Goal: Information Seeking & Learning: Compare options

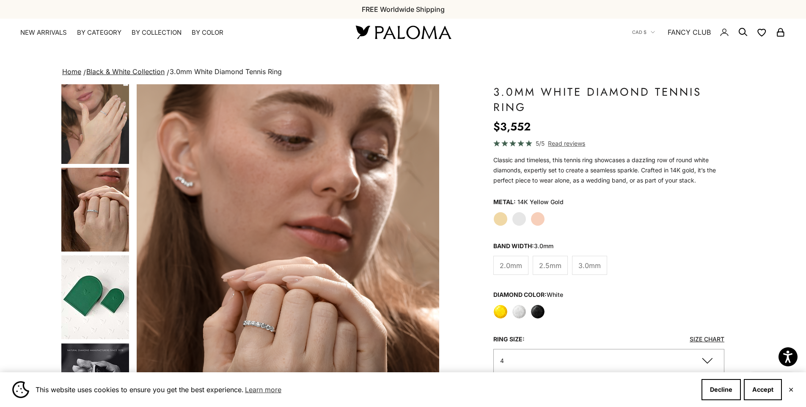
scroll to position [106, 0]
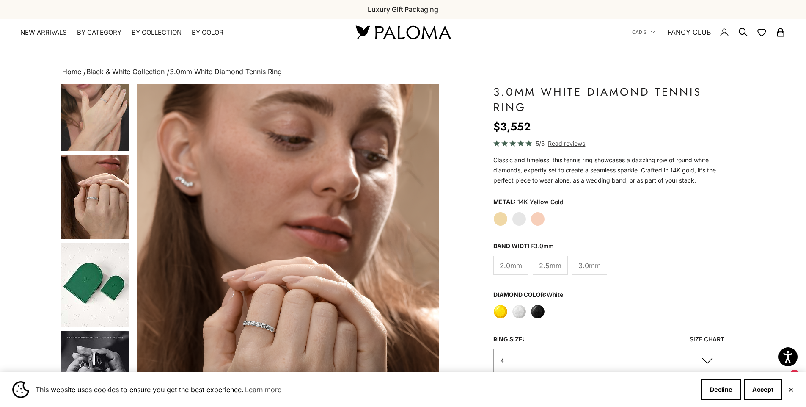
click at [540, 222] on label "Rose Gold" at bounding box center [538, 219] width 14 height 14
click at [502, 308] on label "Yellow" at bounding box center [501, 311] width 14 height 14
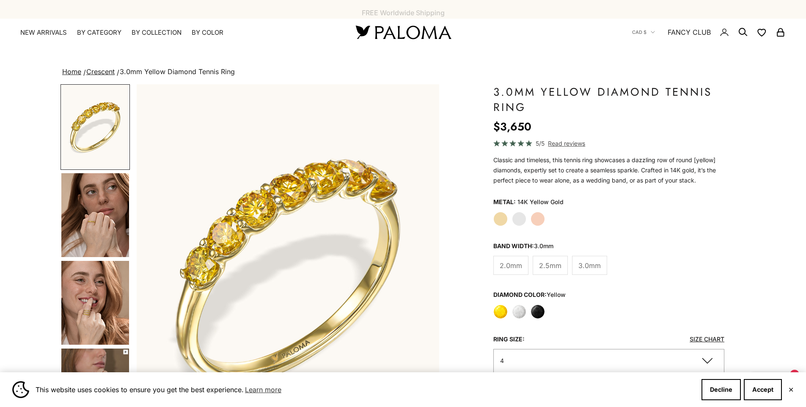
click at [540, 313] on label "Black" at bounding box center [538, 311] width 14 height 14
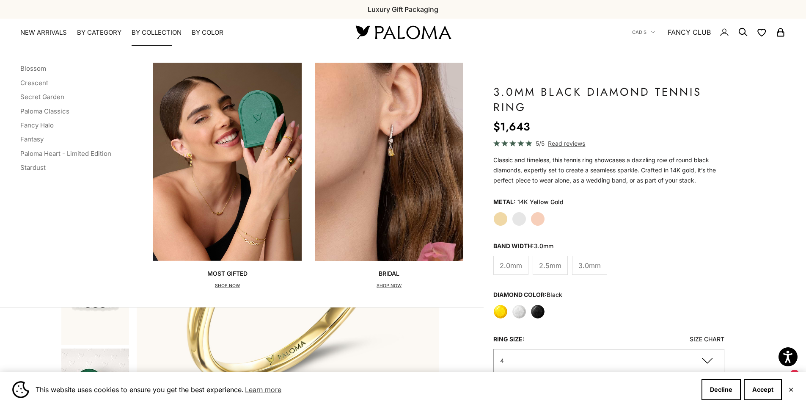
click at [167, 30] on summary "By Collection" at bounding box center [157, 32] width 50 height 8
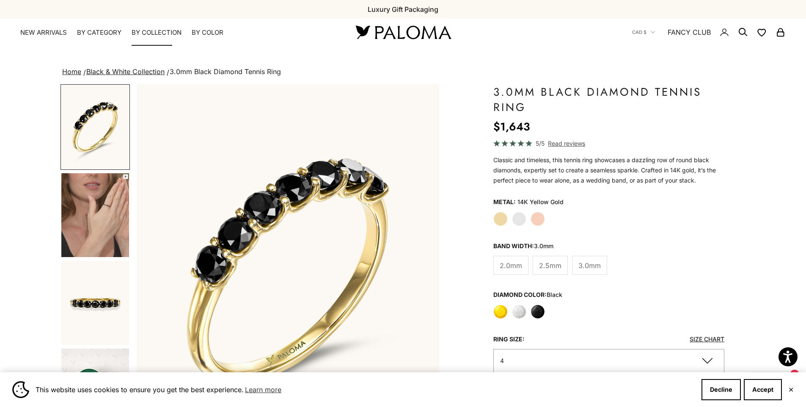
click at [167, 30] on summary "By Collection" at bounding box center [157, 32] width 50 height 8
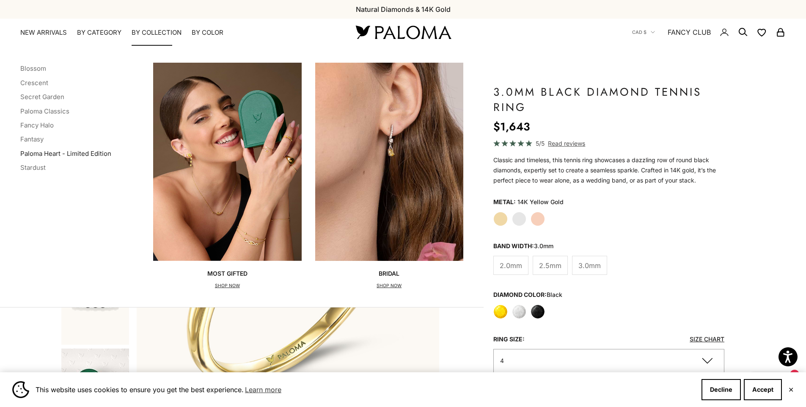
click at [39, 154] on link "Paloma Heart - Limited Edition" at bounding box center [65, 153] width 91 height 8
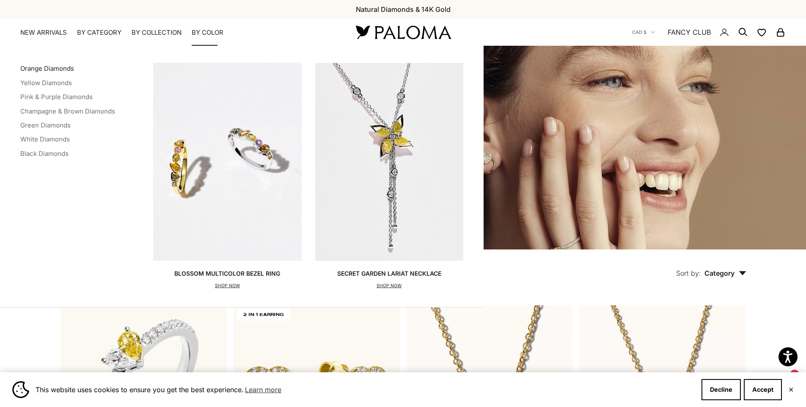
click at [62, 69] on link "Orange Diamonds" at bounding box center [47, 68] width 54 height 8
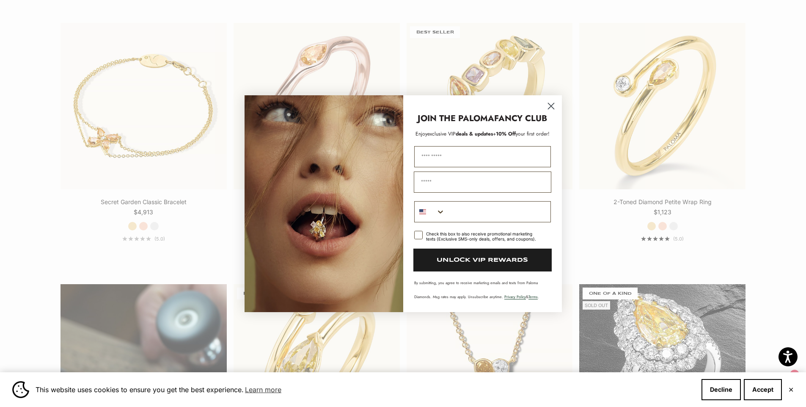
scroll to position [540, 0]
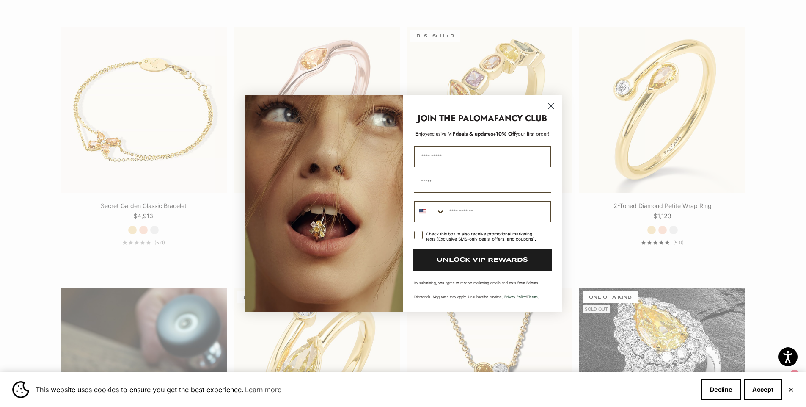
click at [555, 105] on circle "Close dialog" at bounding box center [551, 106] width 14 height 14
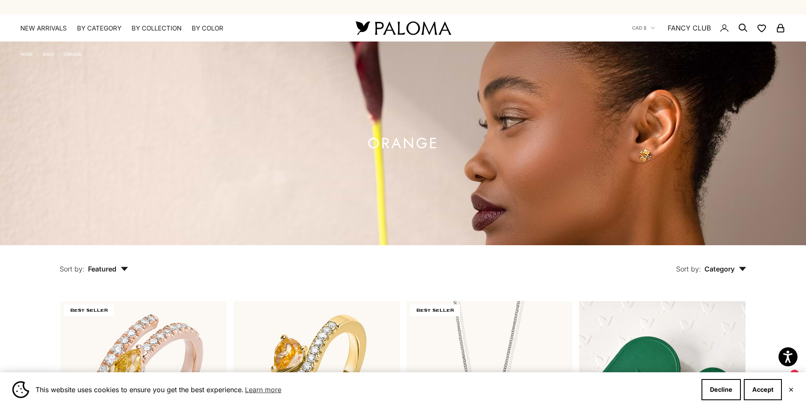
scroll to position [0, 0]
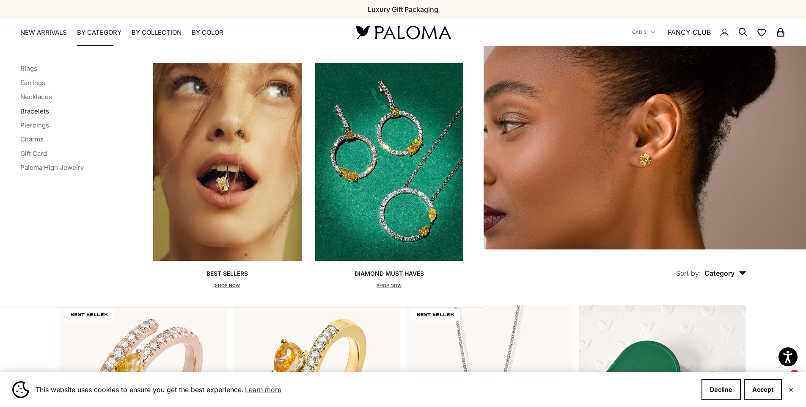
click at [26, 111] on link "Bracelets" at bounding box center [34, 111] width 29 height 8
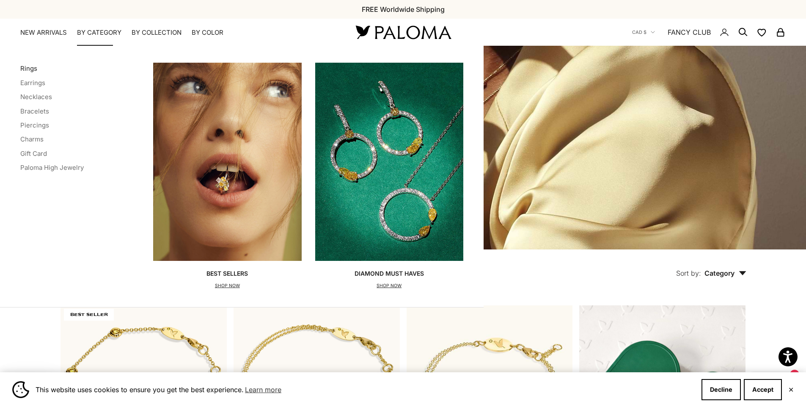
click at [32, 68] on link "Rings" at bounding box center [28, 68] width 17 height 8
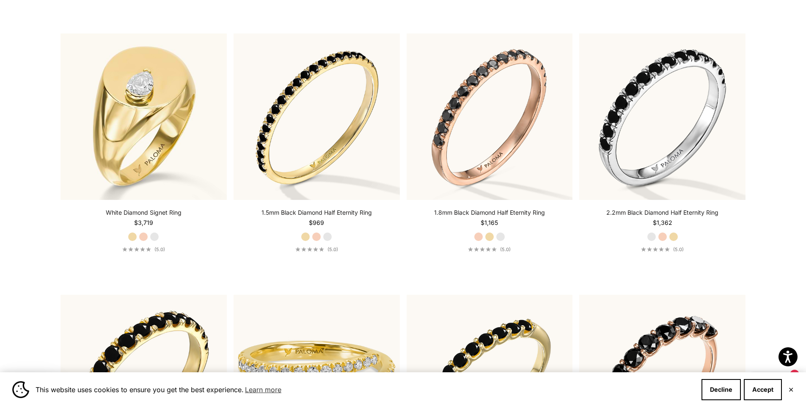
scroll to position [3644, 0]
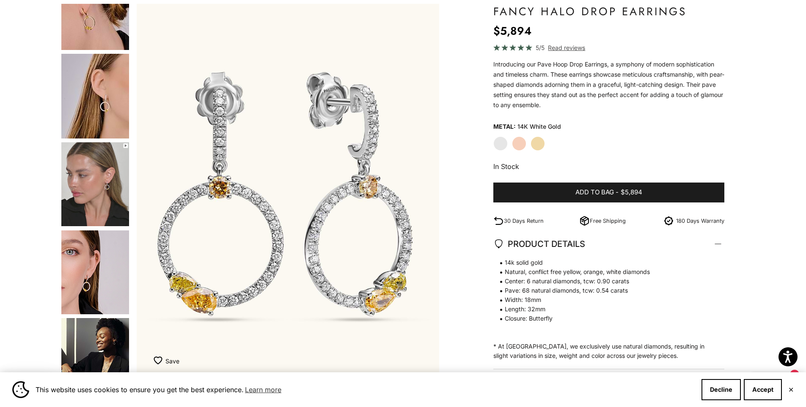
scroll to position [74, 0]
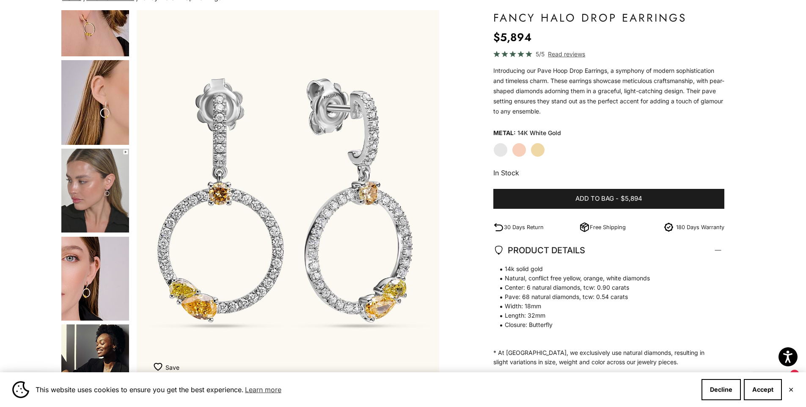
click at [113, 198] on img "Go to item 6" at bounding box center [95, 191] width 68 height 84
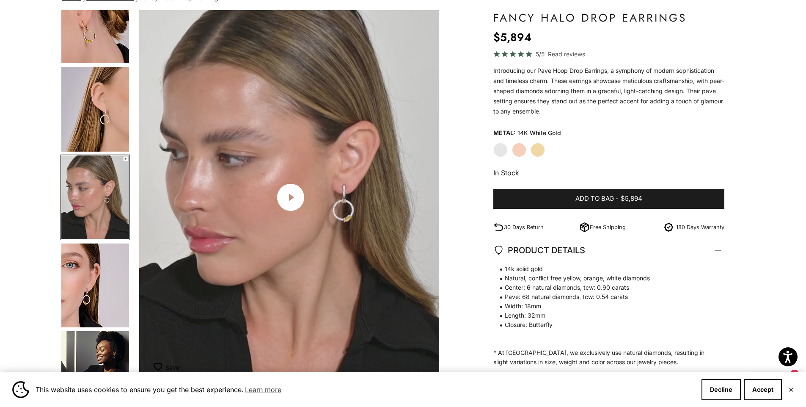
scroll to position [0, 938]
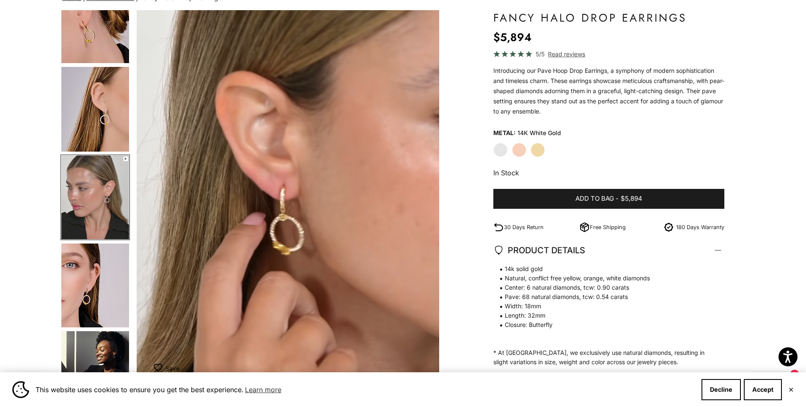
click at [100, 365] on img "Go to item 8" at bounding box center [95, 373] width 68 height 84
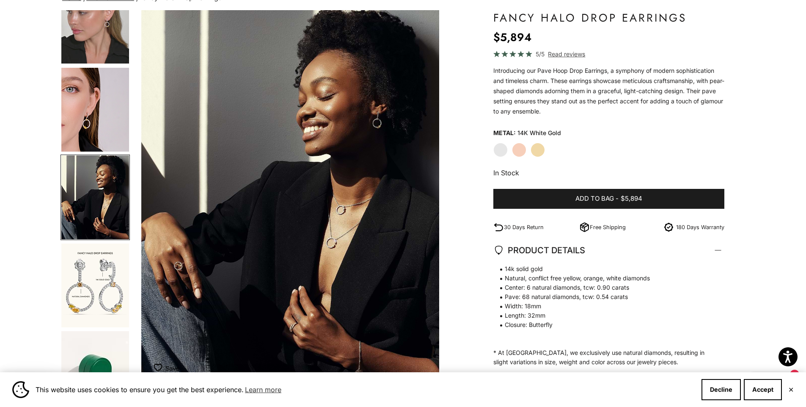
scroll to position [0, 1563]
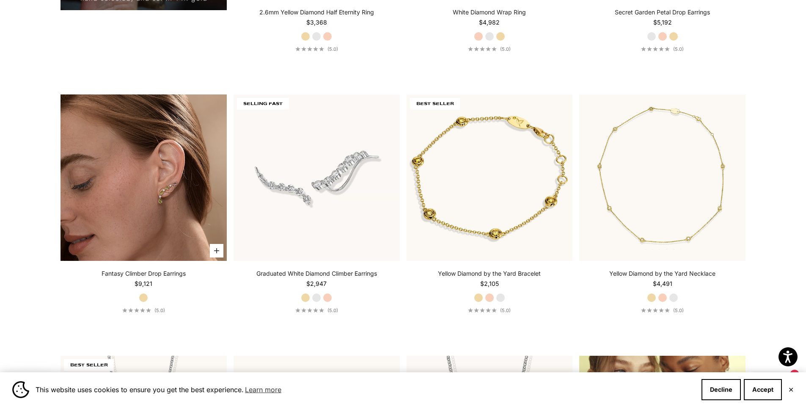
scroll to position [942, 0]
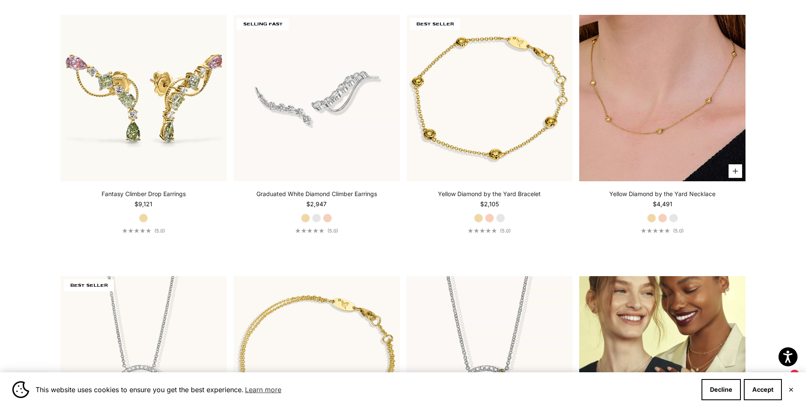
click at [710, 160] on img at bounding box center [662, 98] width 166 height 166
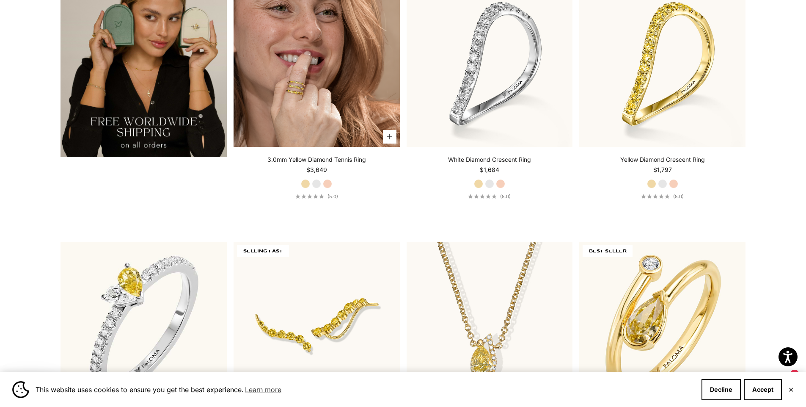
scroll to position [1841, 0]
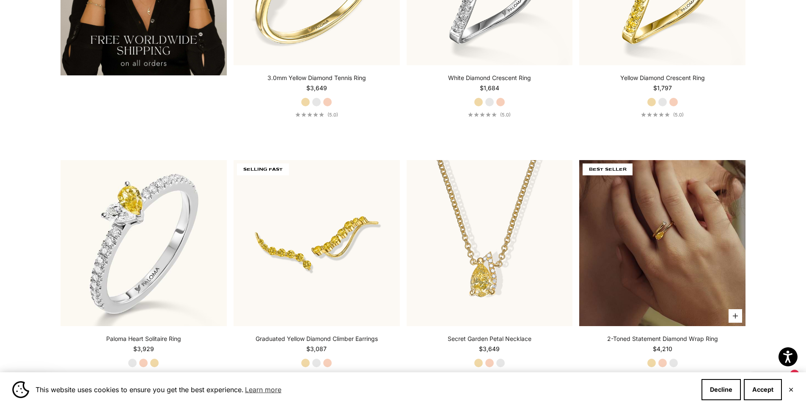
click at [637, 285] on img at bounding box center [662, 243] width 166 height 166
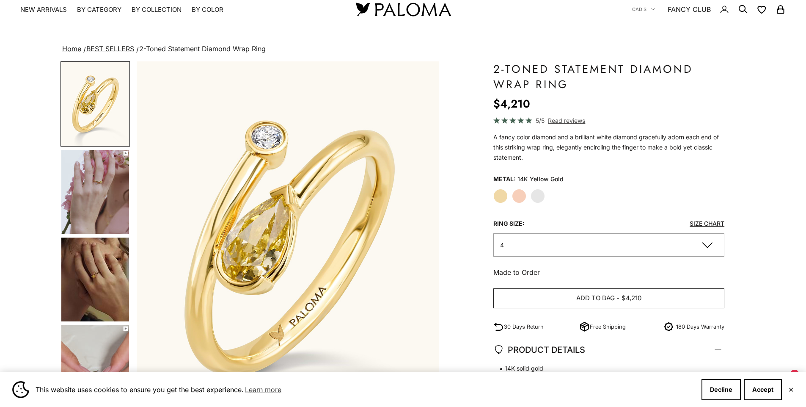
scroll to position [74, 0]
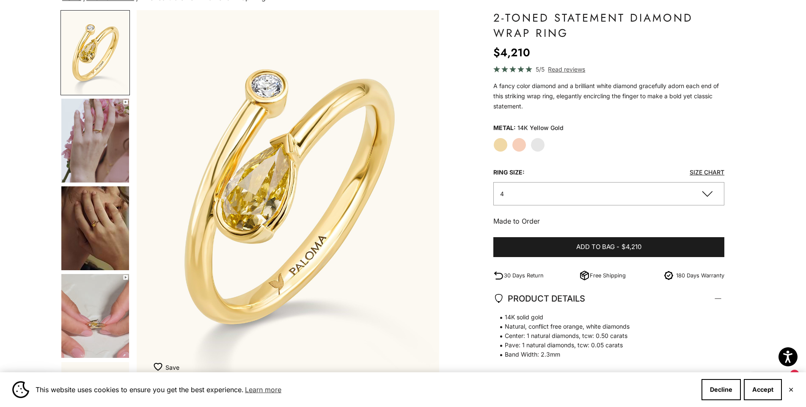
click at [711, 193] on button "4" at bounding box center [610, 193] width 232 height 23
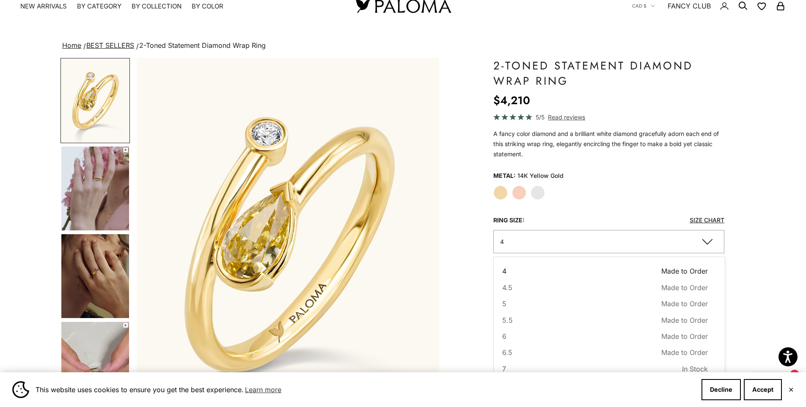
scroll to position [0, 0]
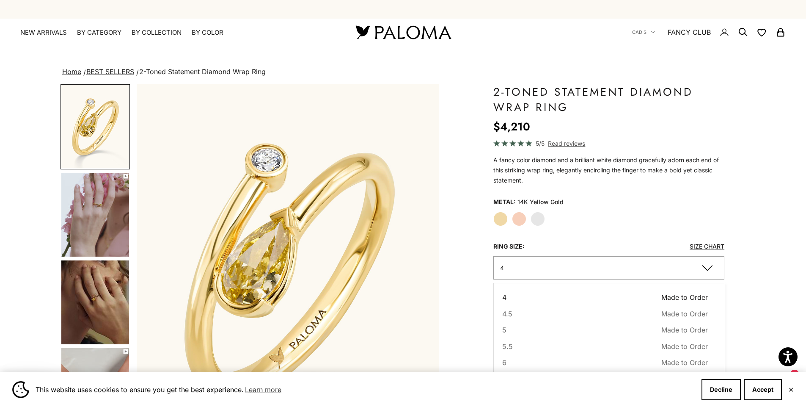
click at [552, 141] on span "Read reviews" at bounding box center [566, 143] width 37 height 10
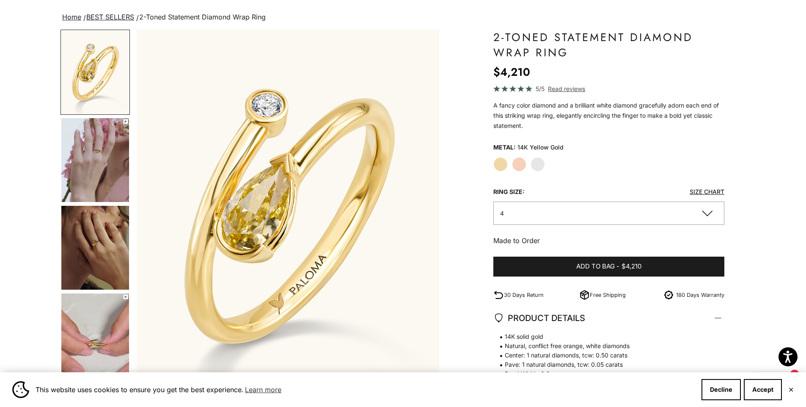
scroll to position [45, 0]
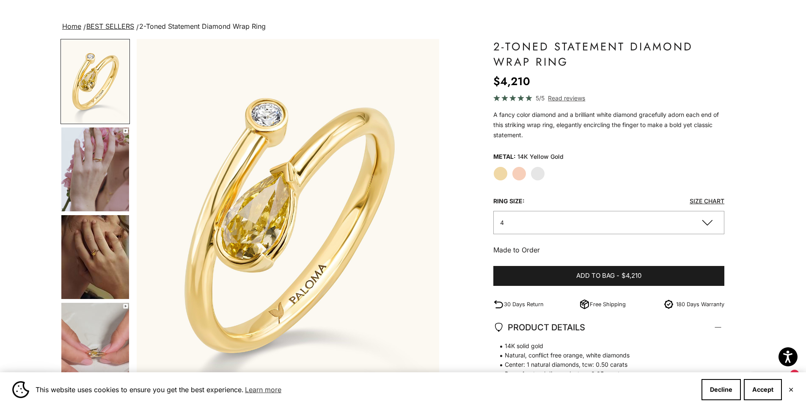
click at [92, 254] on img "Go to item 5" at bounding box center [95, 257] width 68 height 84
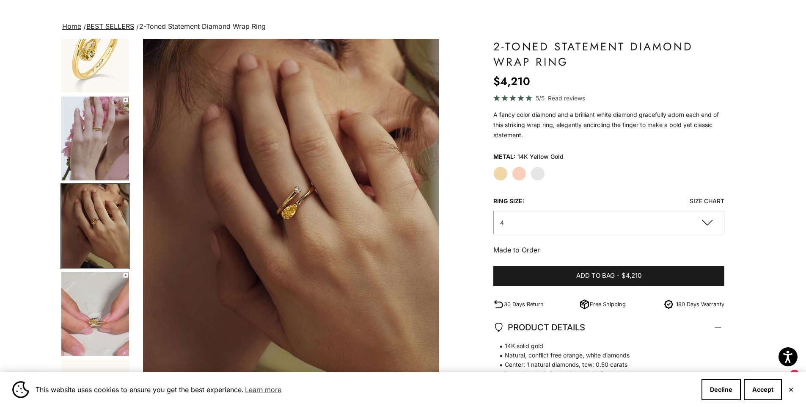
scroll to position [0, 626]
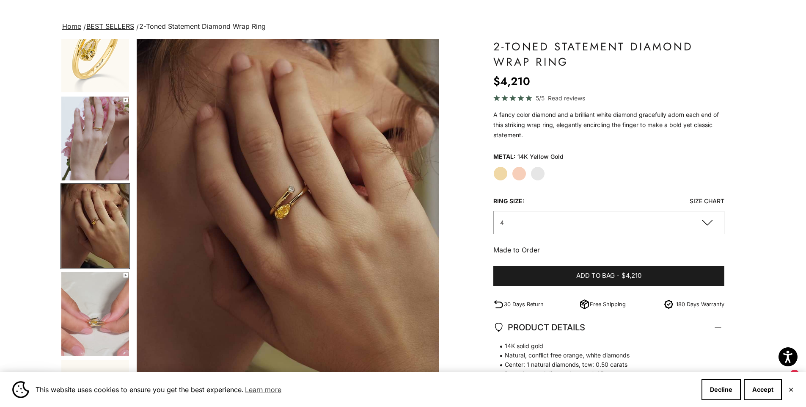
click at [99, 327] on img "Go to item 6" at bounding box center [95, 314] width 68 height 84
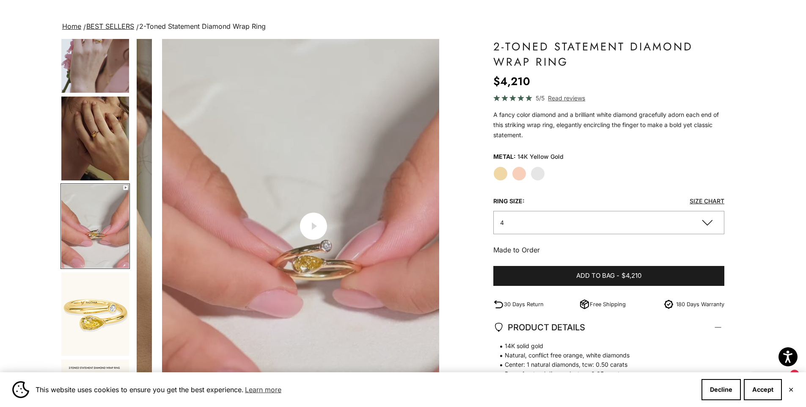
scroll to position [0, 938]
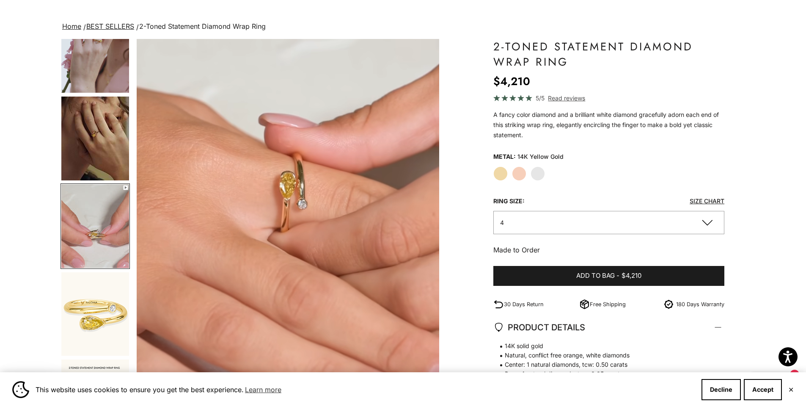
click at [116, 171] on img "Go to item 5" at bounding box center [95, 138] width 68 height 84
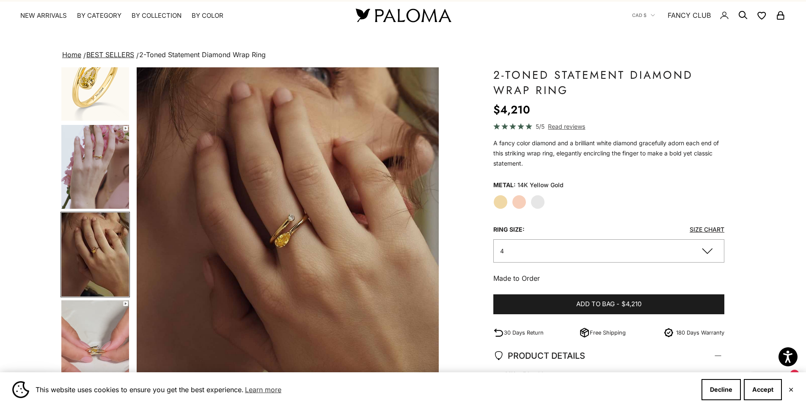
scroll to position [0, 0]
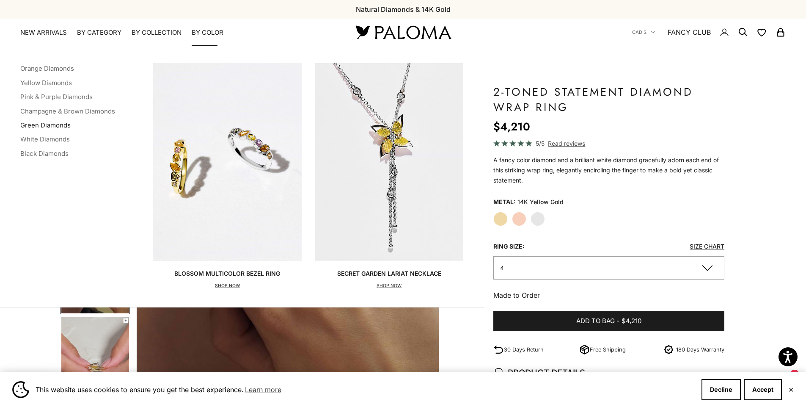
click at [58, 122] on link "Green Diamonds" at bounding box center [45, 125] width 50 height 8
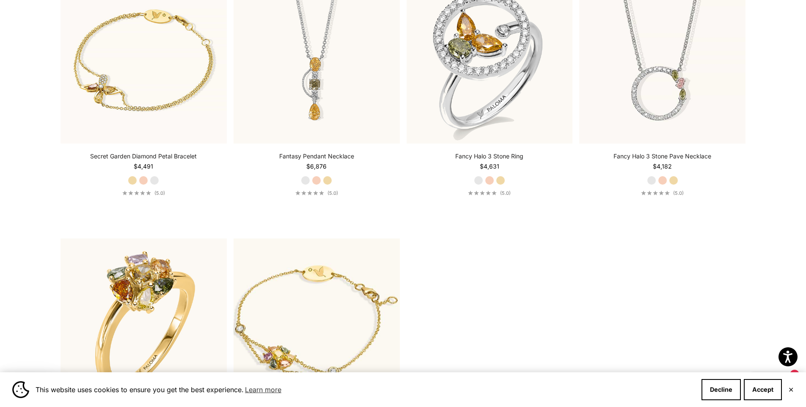
scroll to position [1100, 0]
